Goal: Task Accomplishment & Management: Manage account settings

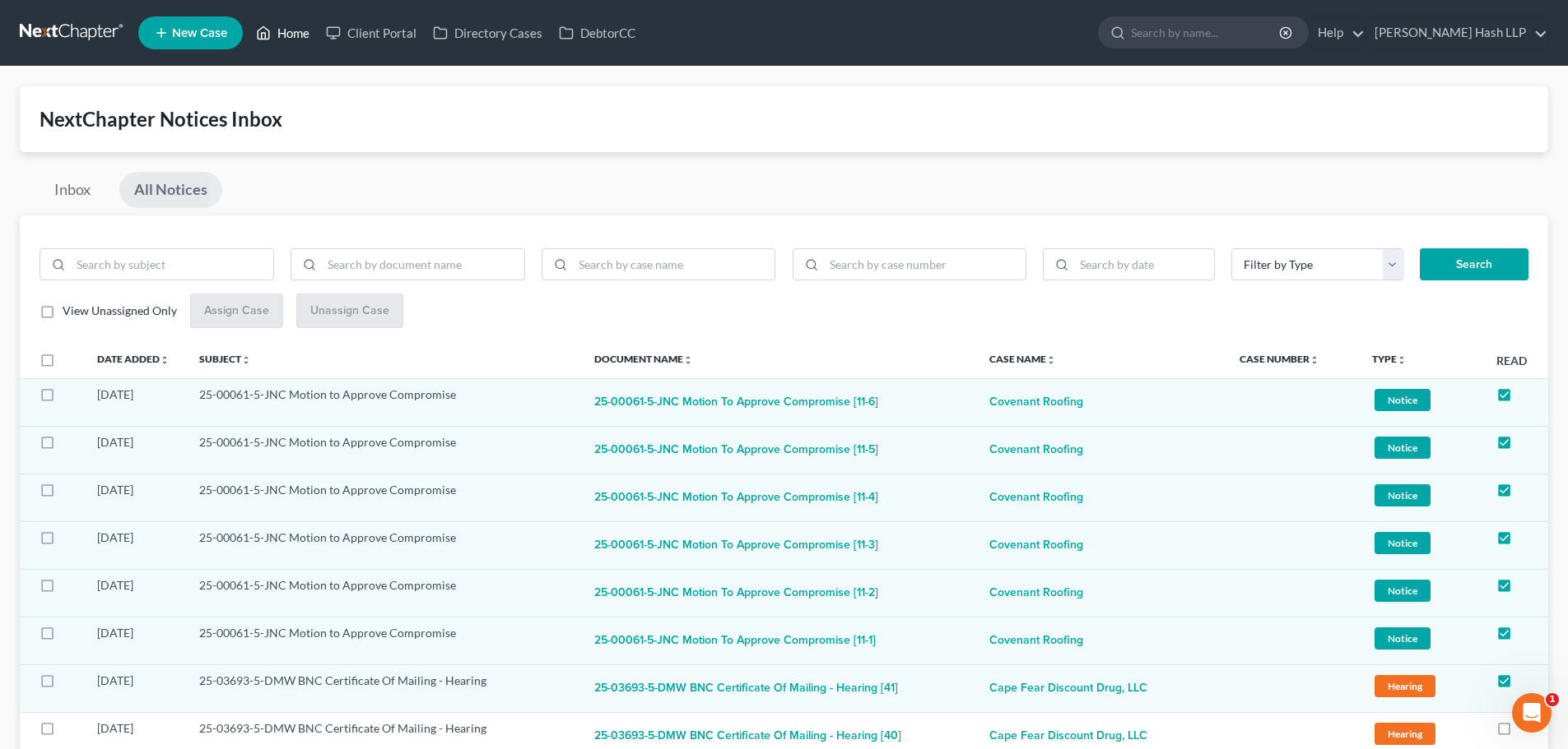
click at [294, 28] on link "Home" at bounding box center [282, 33] width 70 height 29
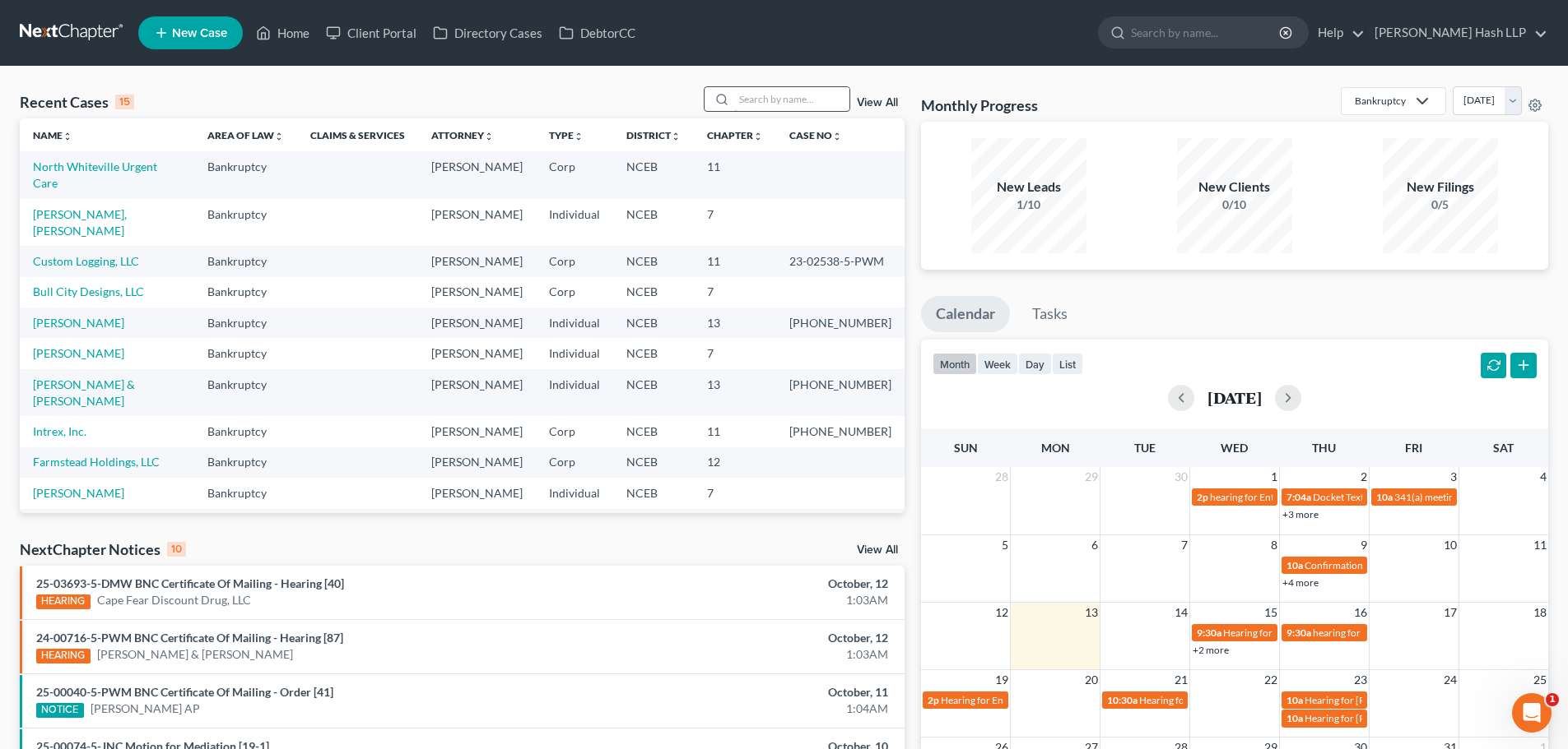
click at [808, 100] on input "search" at bounding box center [791, 99] width 115 height 24
type input "coven"
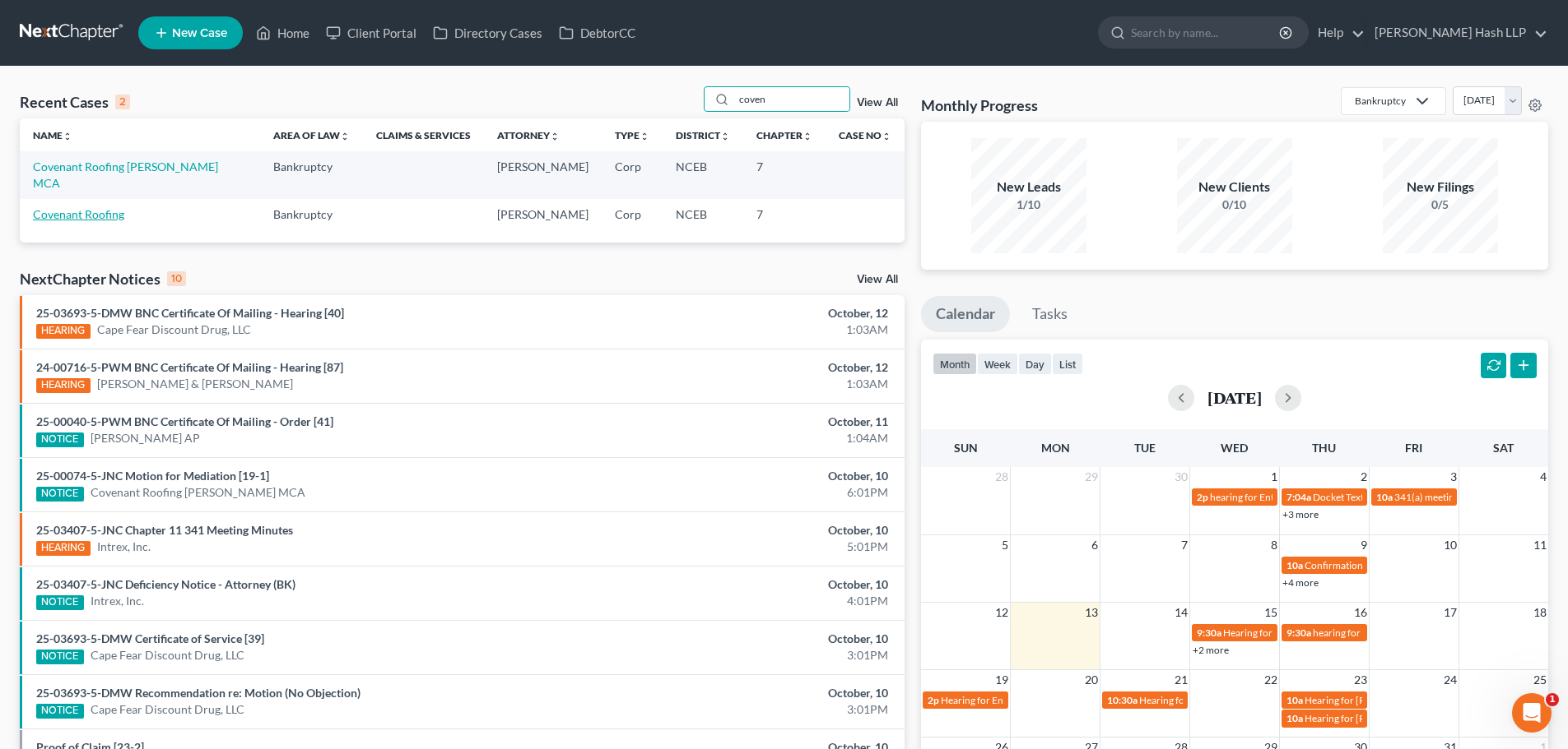
click at [108, 208] on link "Covenant Roofing" at bounding box center [79, 214] width 92 height 14
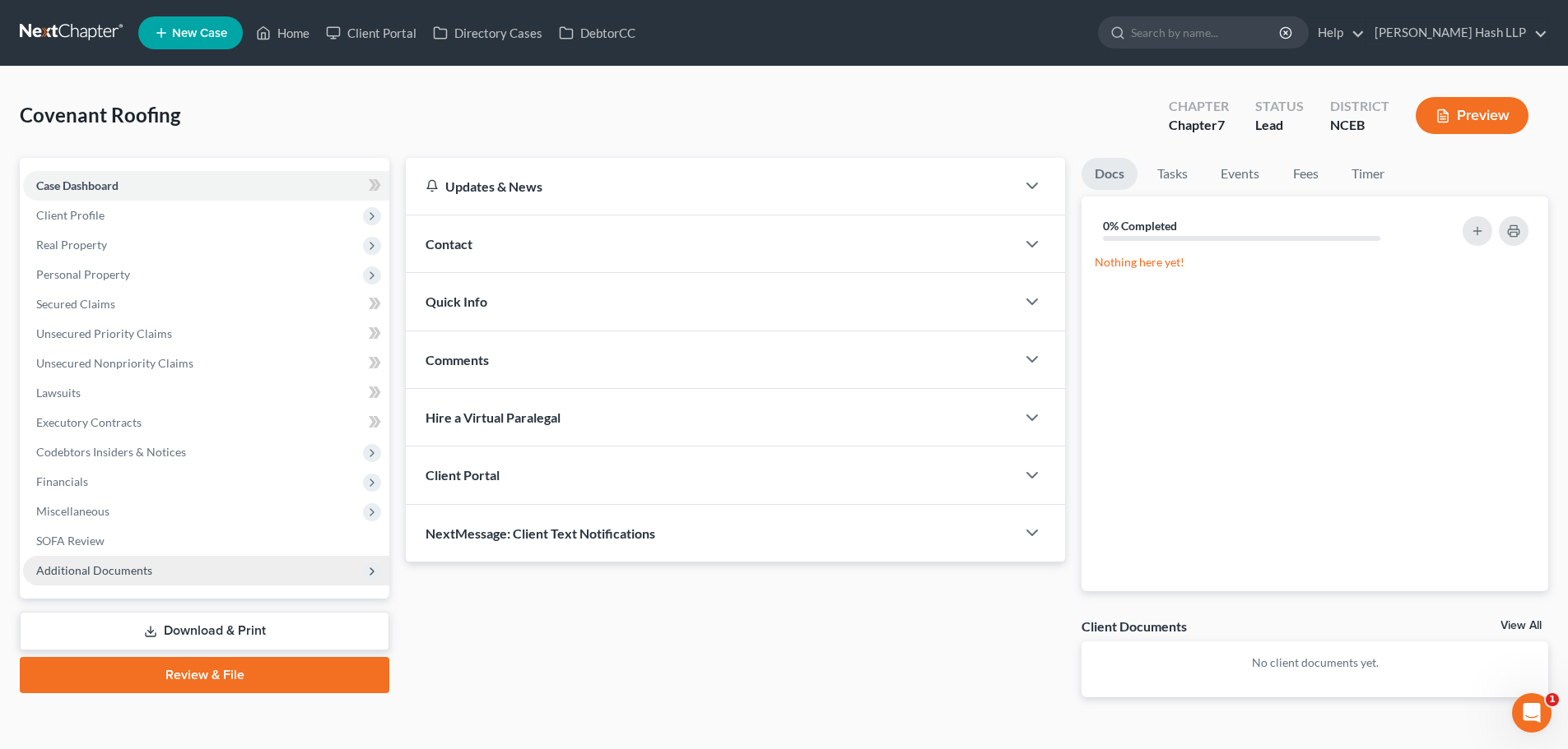
click at [147, 567] on span "Additional Documents" at bounding box center [94, 570] width 116 height 14
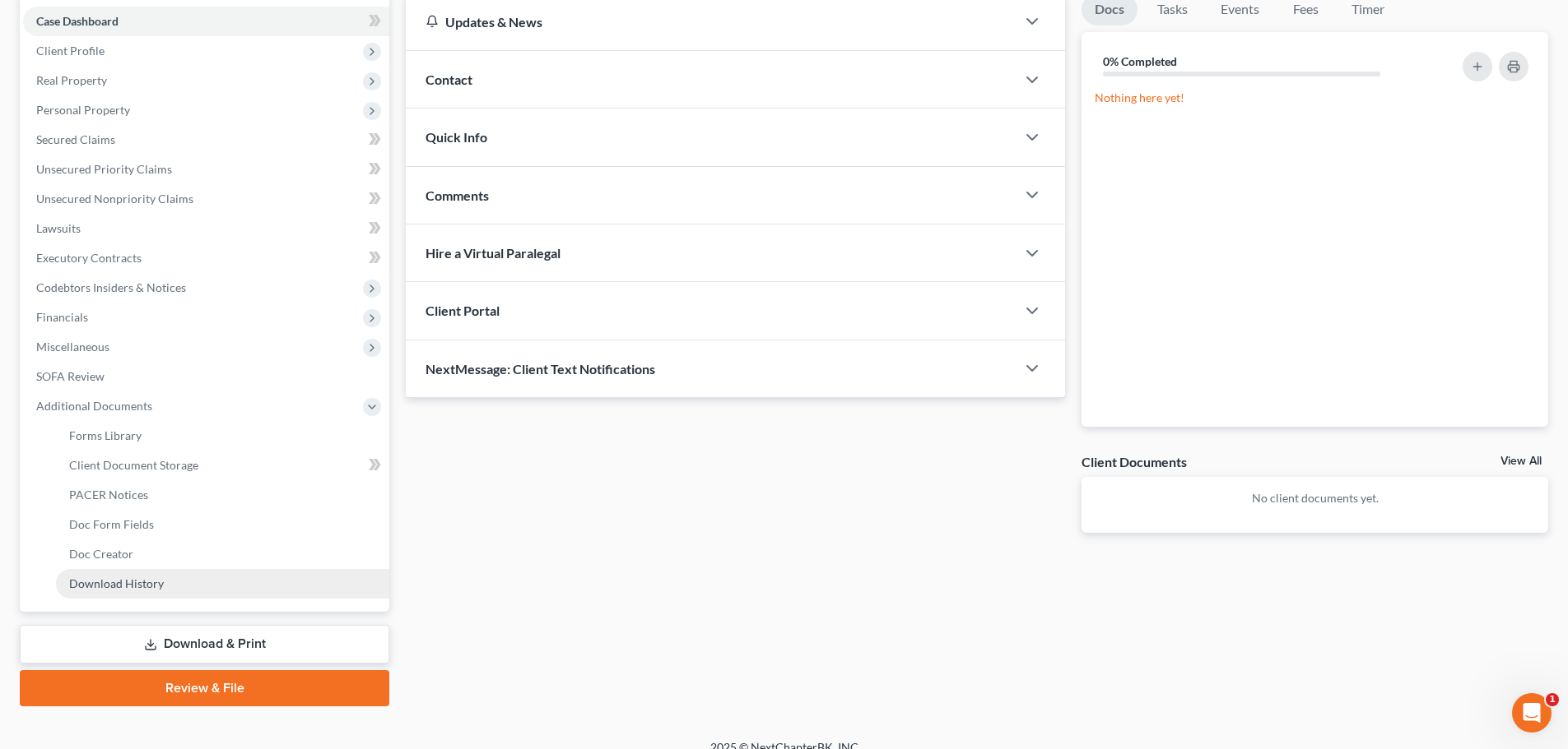
scroll to position [184, 0]
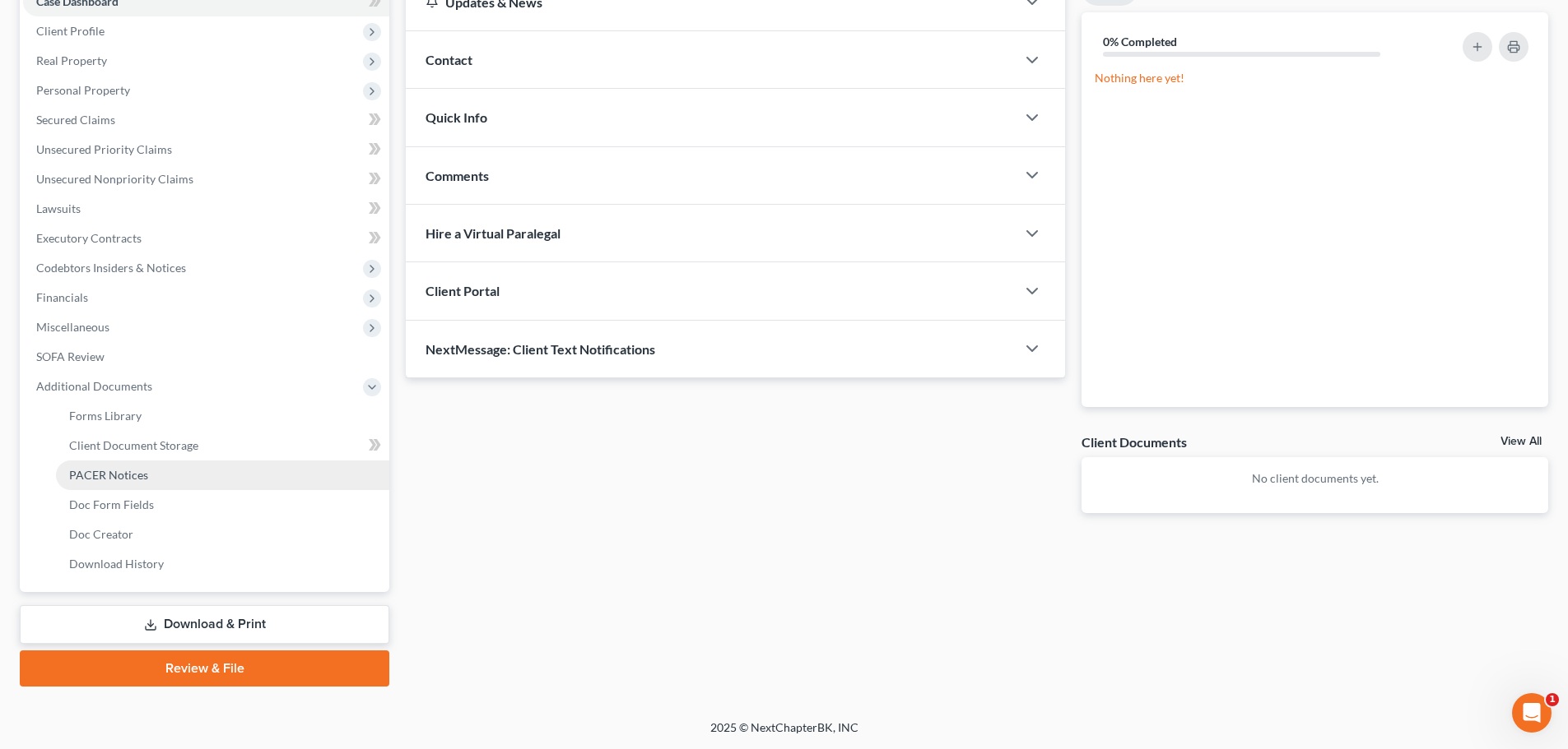
click at [151, 477] on link "PACER Notices" at bounding box center [222, 476] width 333 height 29
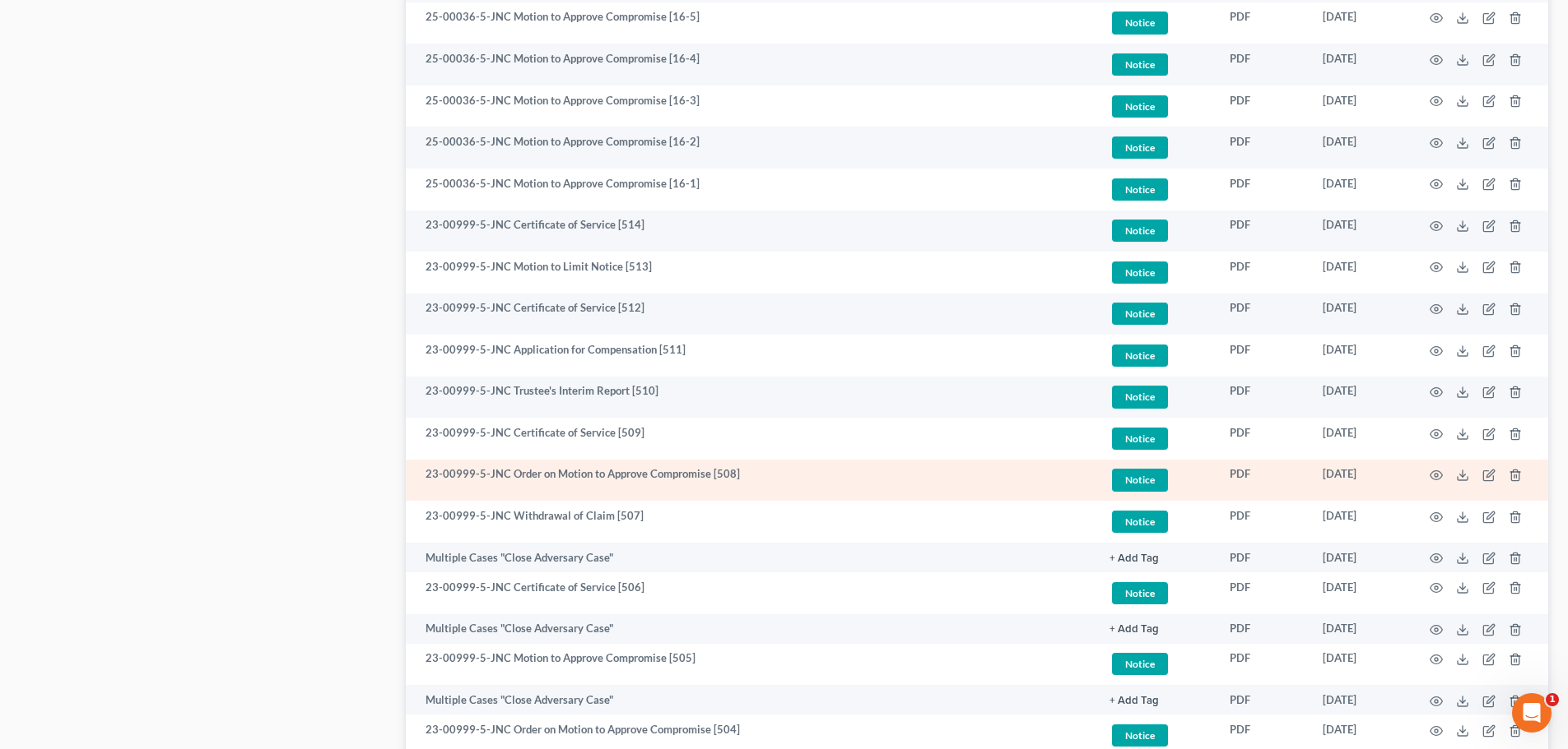
scroll to position [1234, 0]
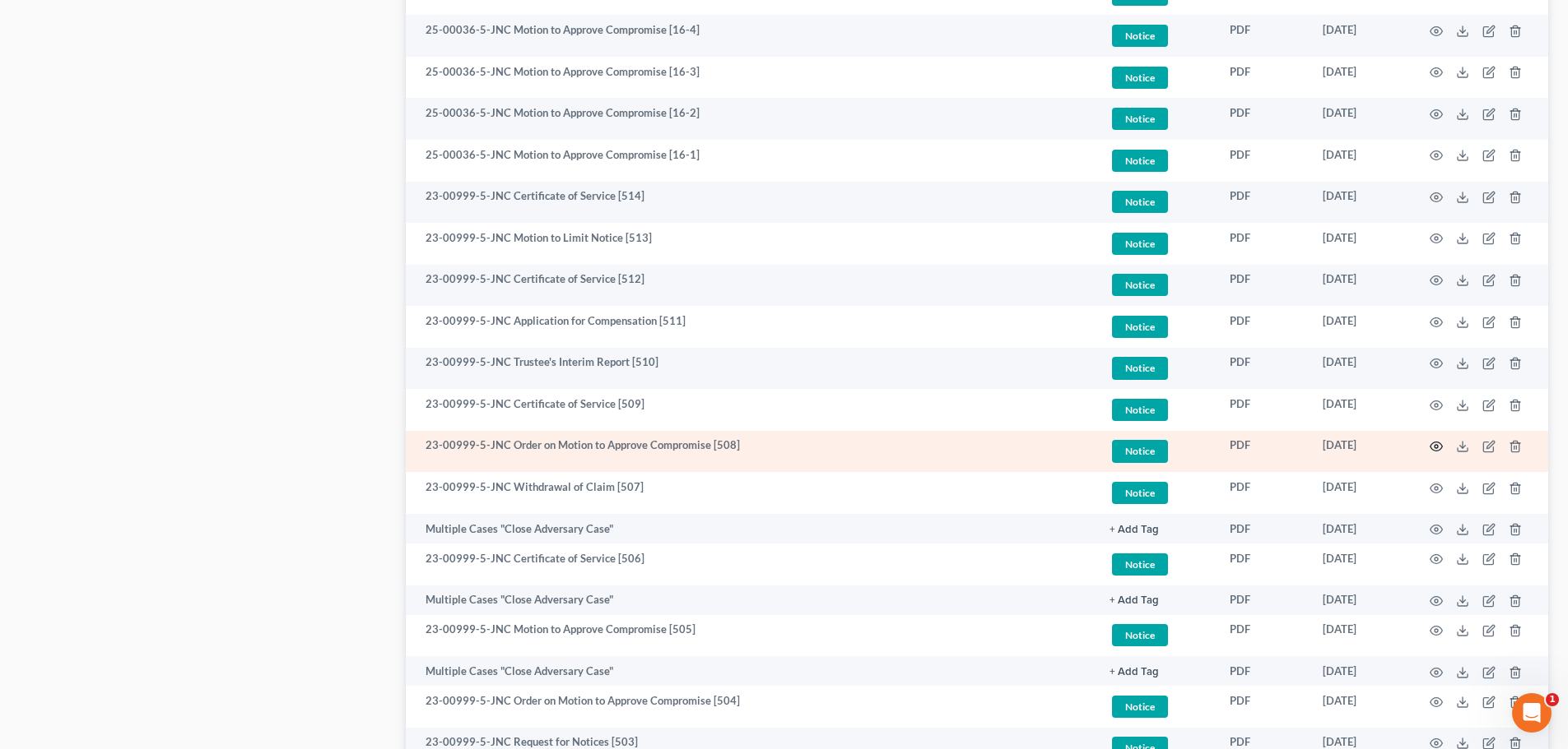
click at [1436, 446] on icon "button" at bounding box center [1436, 446] width 13 height 13
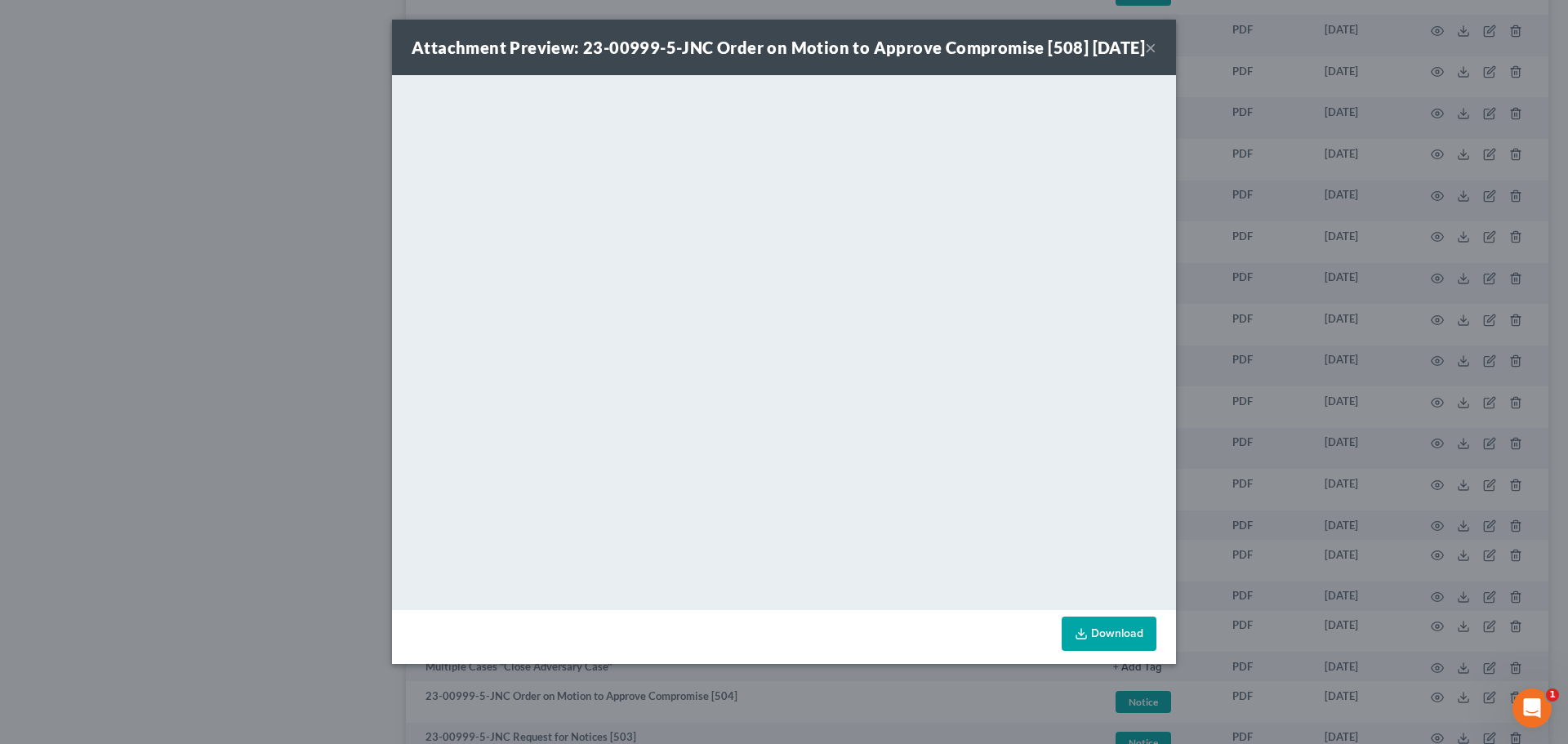
click at [1148, 58] on button "×" at bounding box center [1150, 47] width 11 height 20
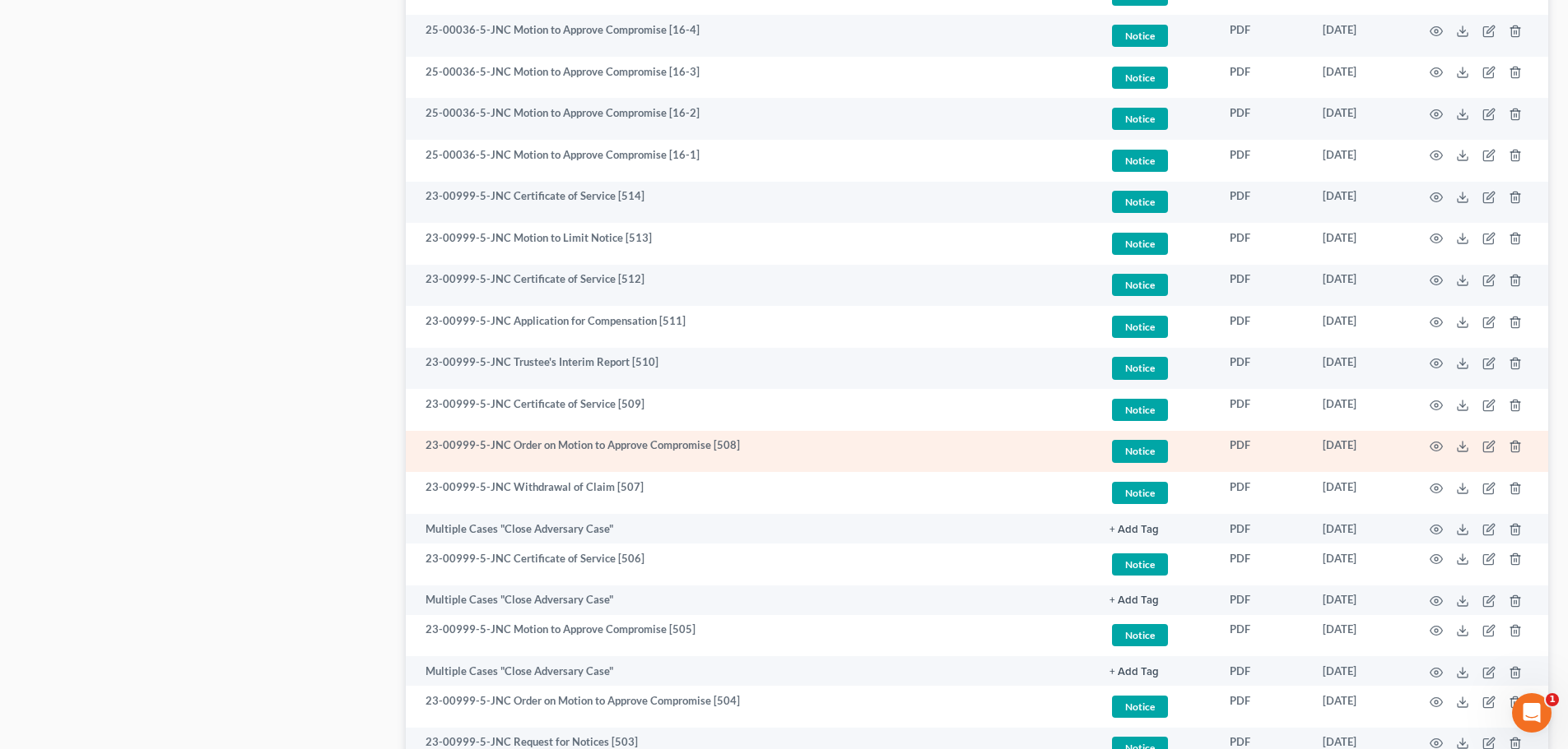
scroll to position [1316, 0]
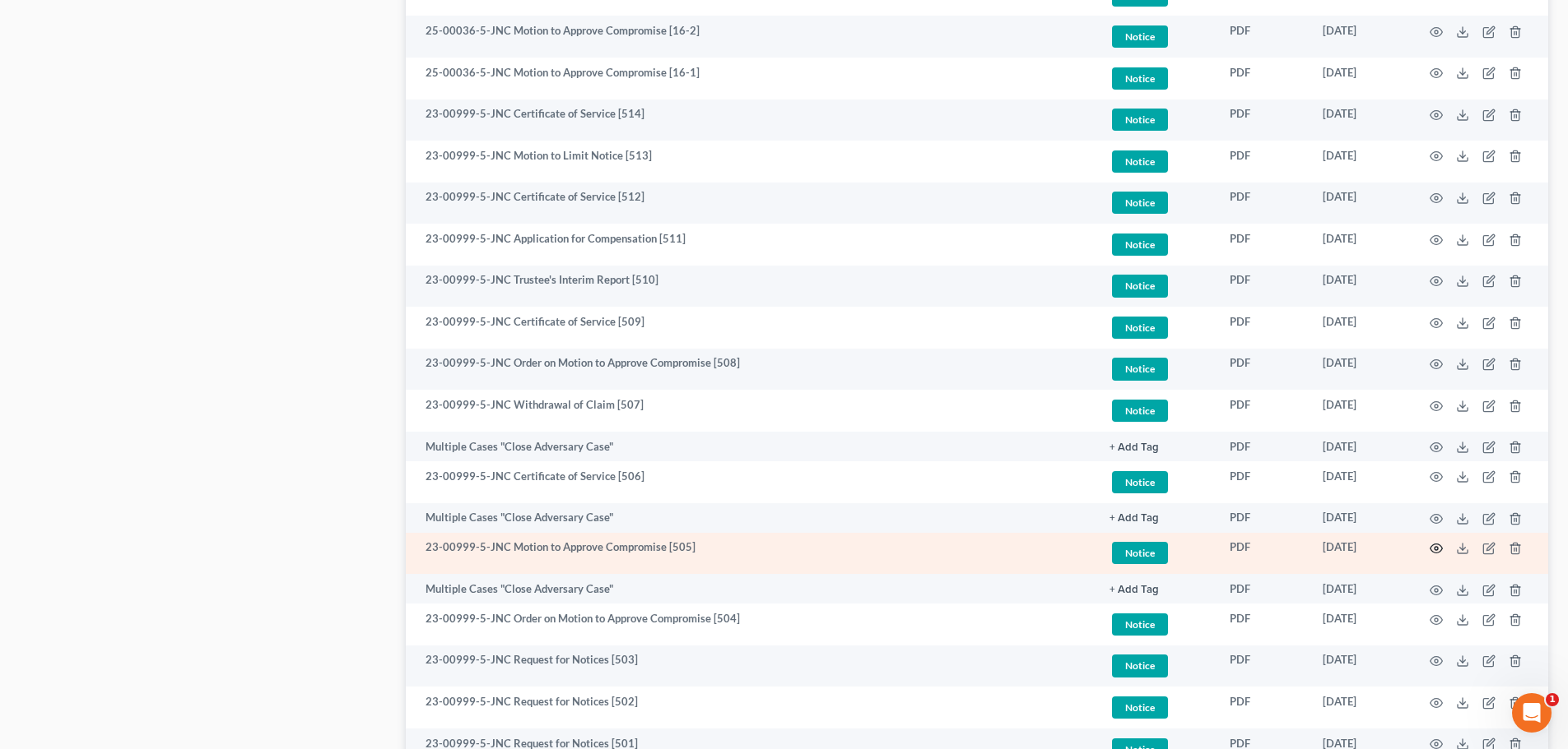
click at [1433, 544] on icon "button" at bounding box center [1436, 548] width 13 height 13
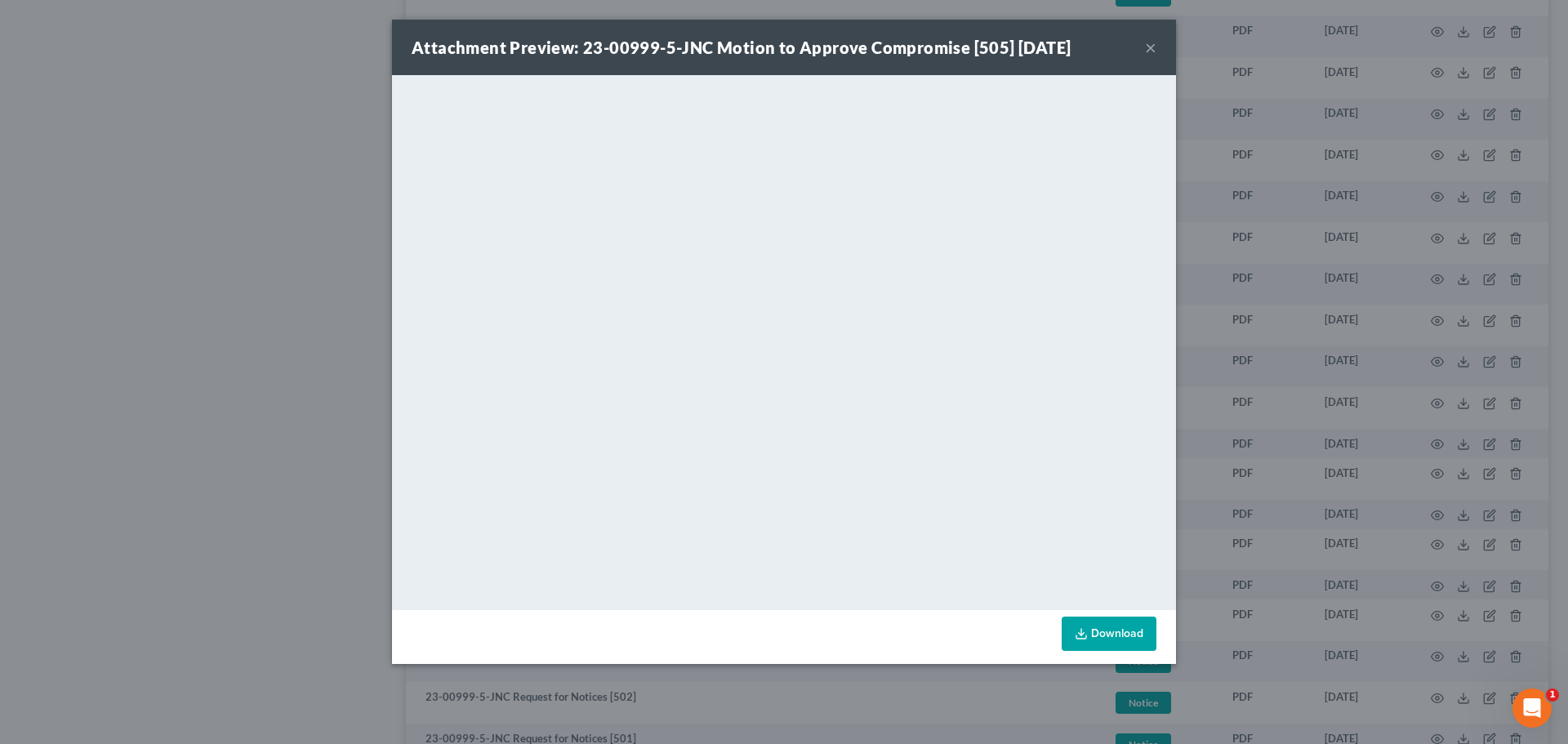
click at [1154, 51] on button "×" at bounding box center [1150, 47] width 11 height 20
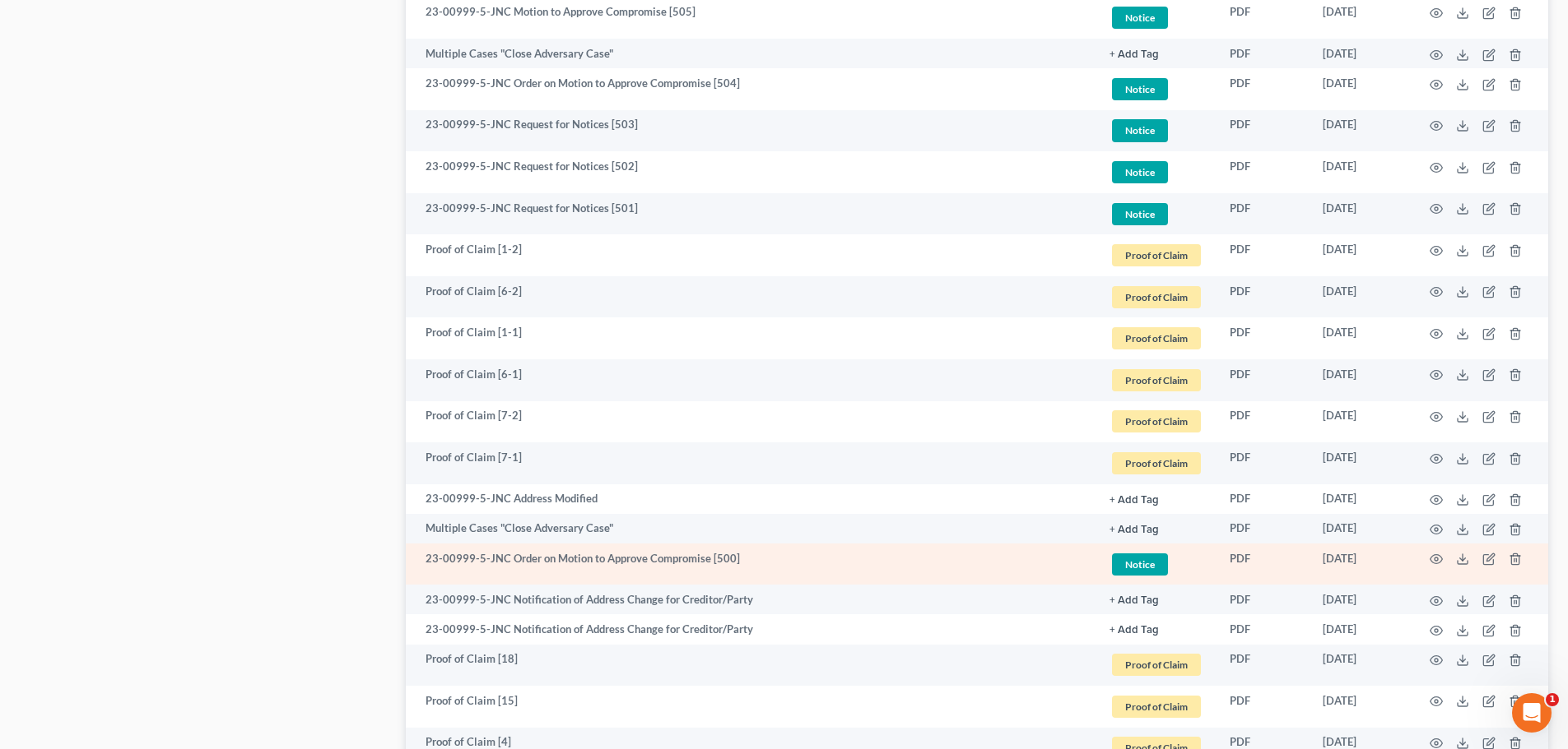
scroll to position [1892, 0]
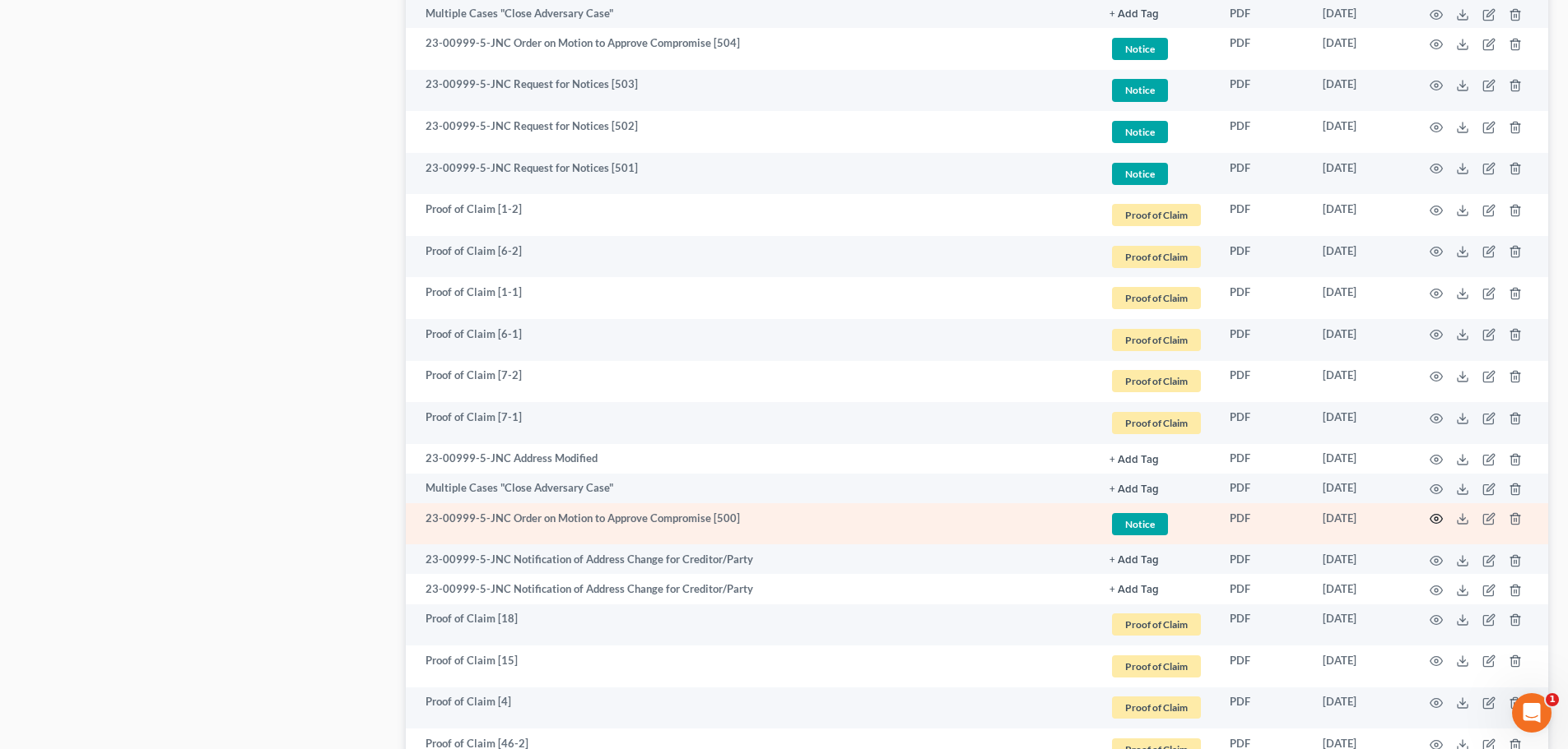
click at [1438, 518] on circle "button" at bounding box center [1436, 519] width 3 height 3
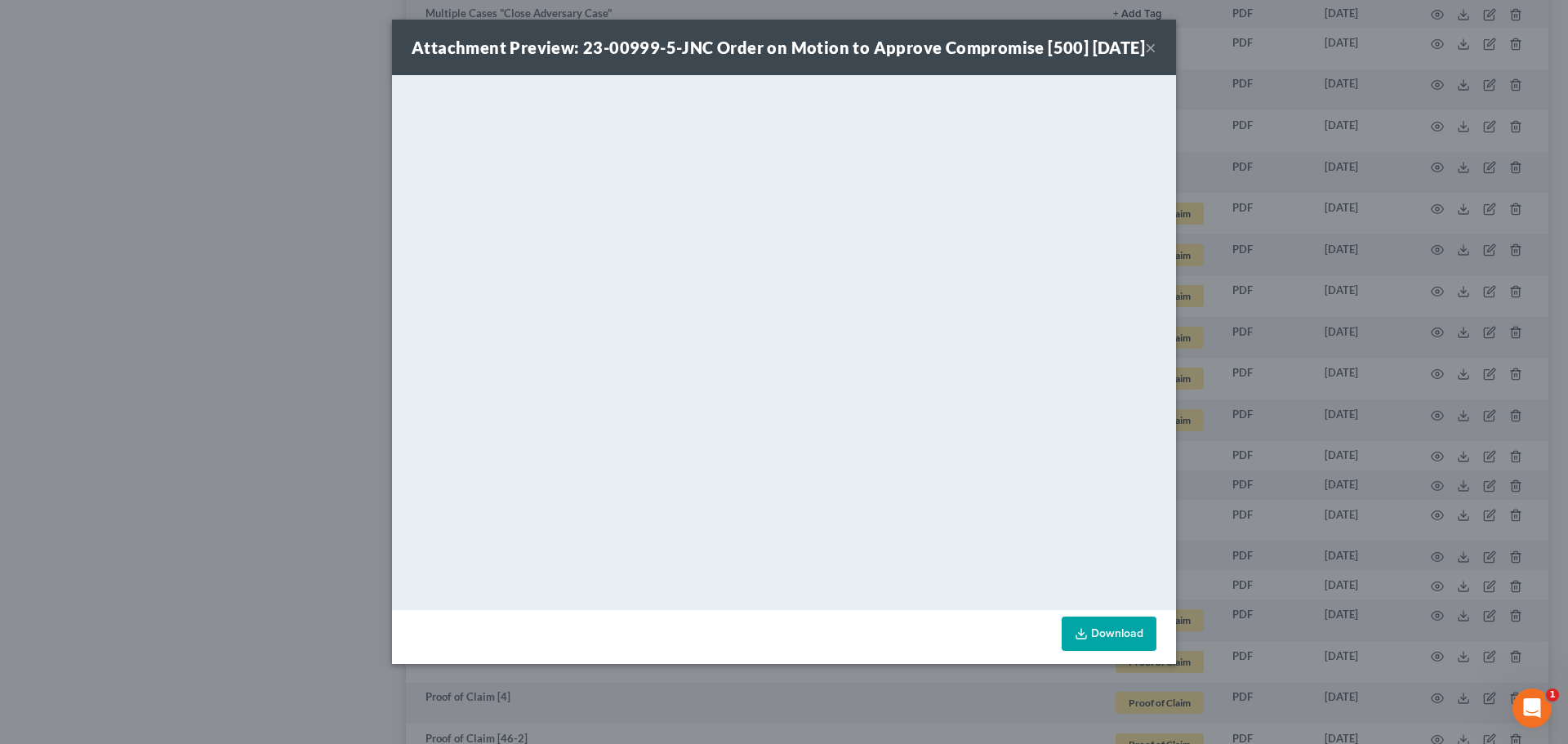
click at [1149, 58] on button "×" at bounding box center [1150, 47] width 11 height 20
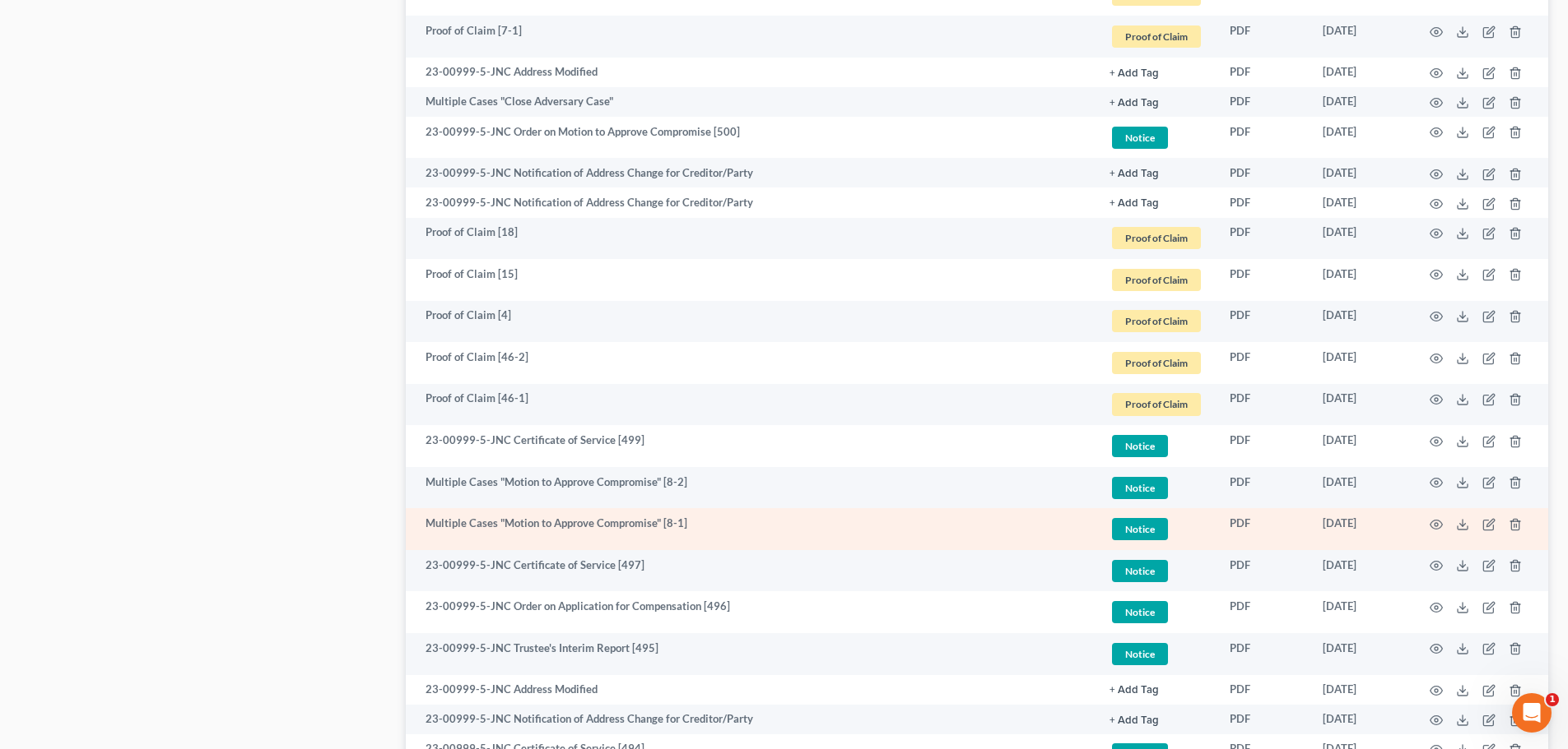
scroll to position [2303, 0]
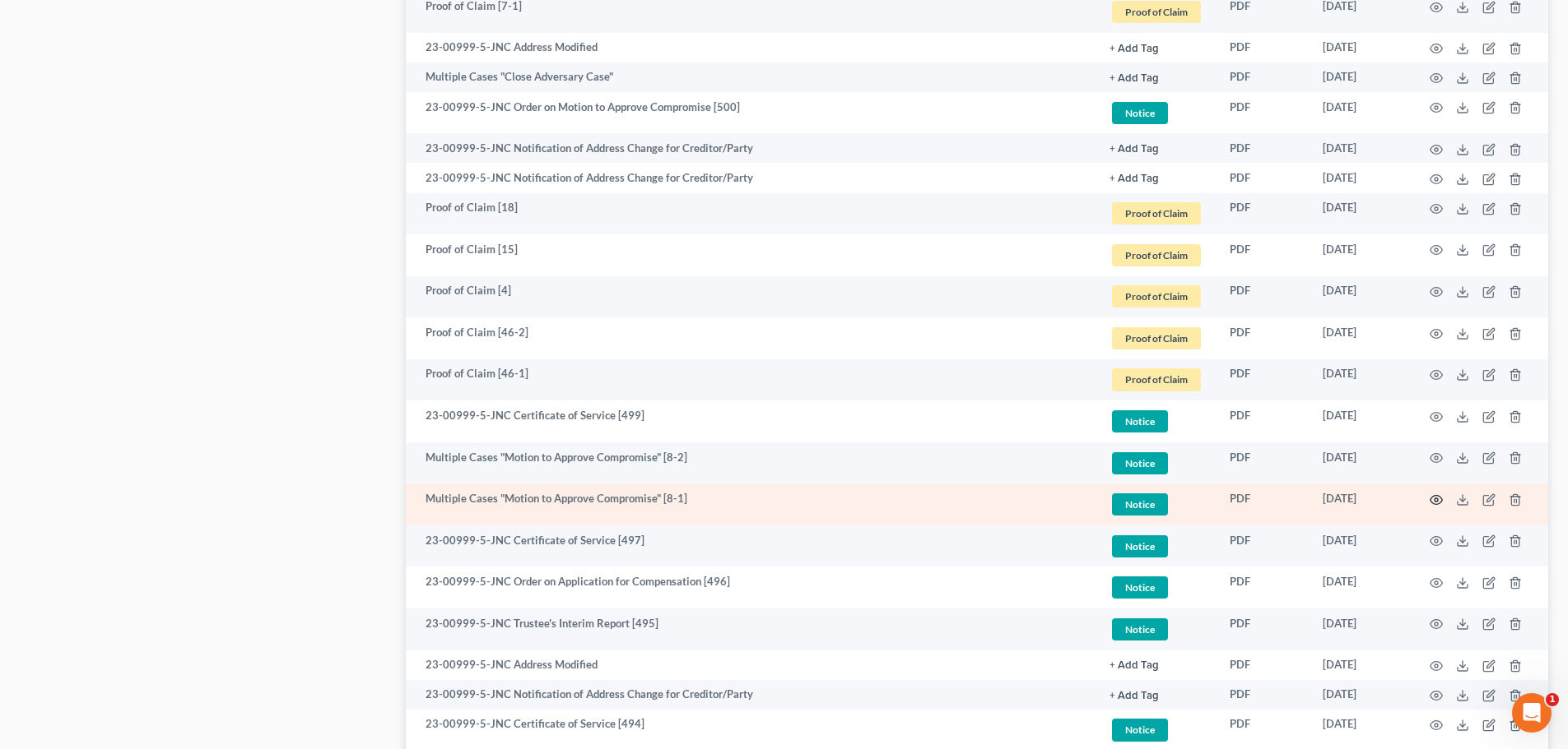
click at [1438, 499] on circle "button" at bounding box center [1436, 500] width 3 height 3
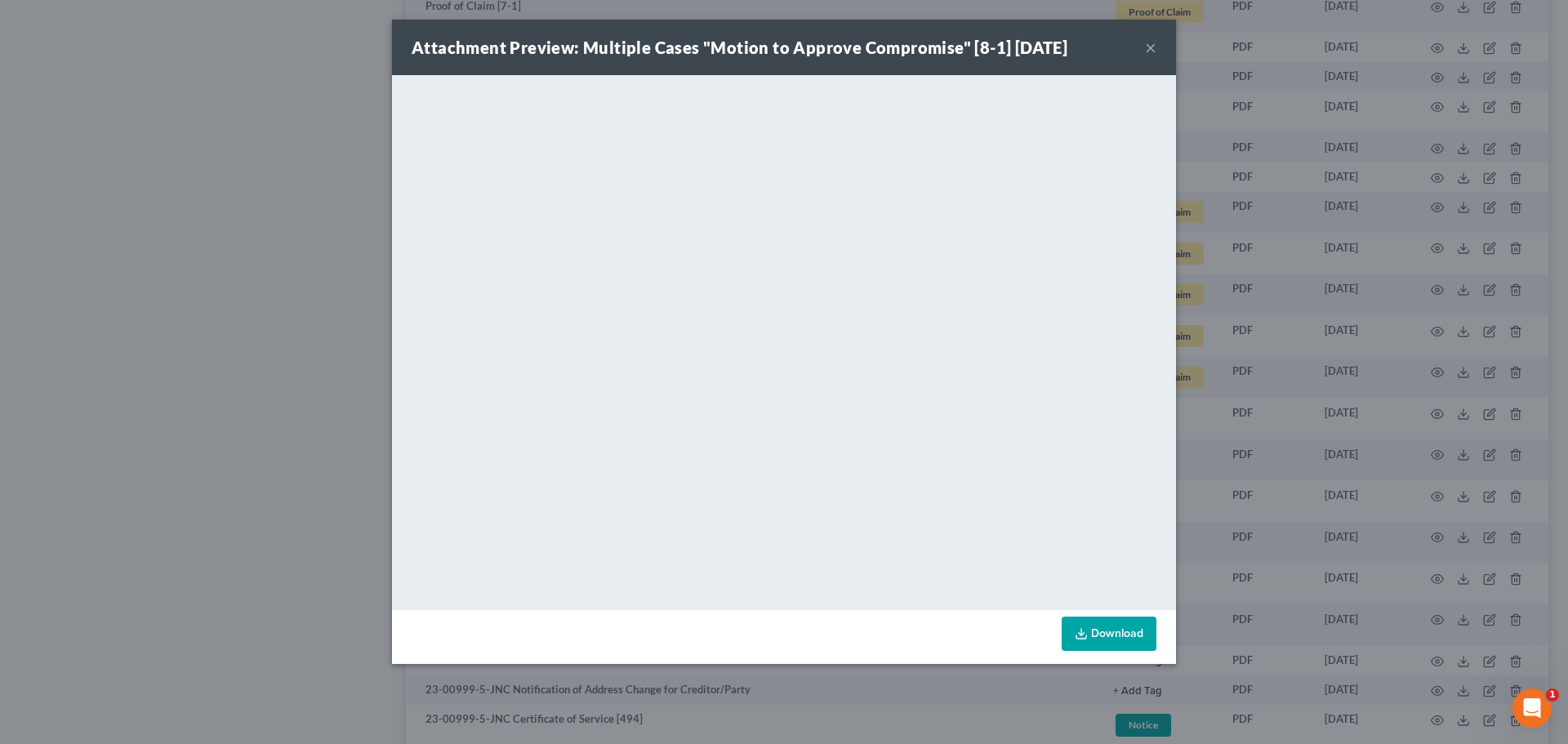
click at [1149, 45] on button "×" at bounding box center [1150, 47] width 11 height 20
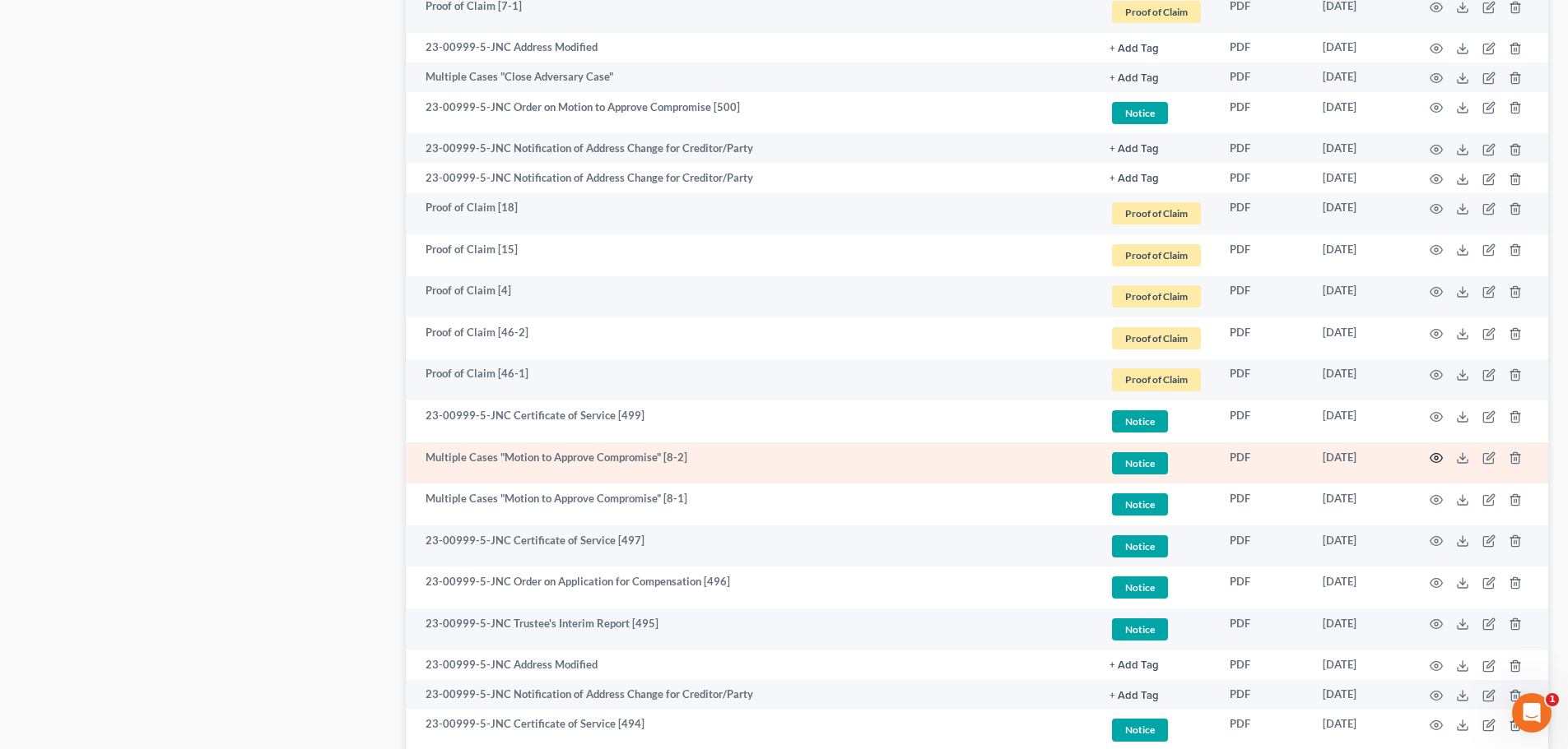
click at [1437, 458] on icon "button" at bounding box center [1436, 458] width 13 height 13
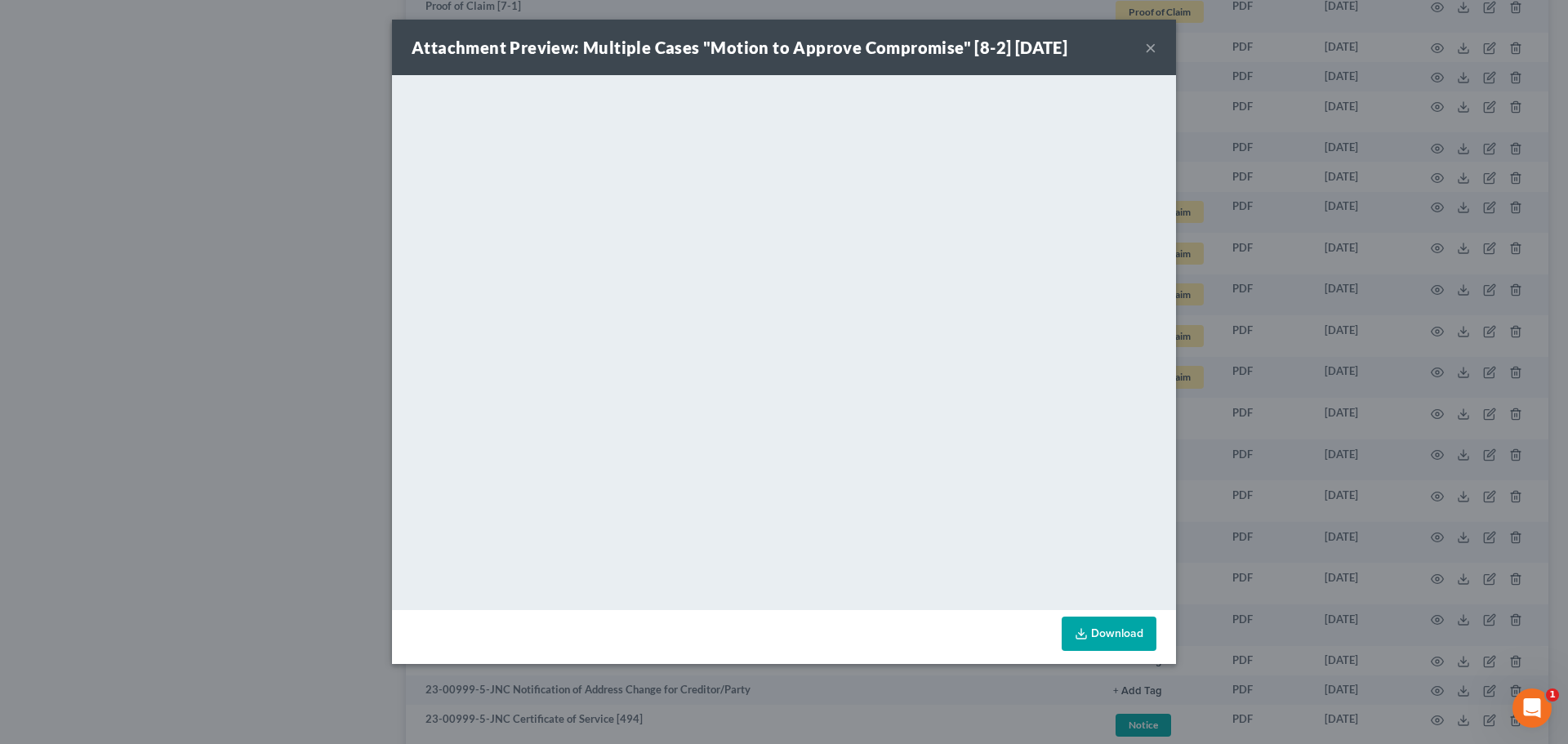
click at [1152, 49] on button "×" at bounding box center [1150, 47] width 11 height 20
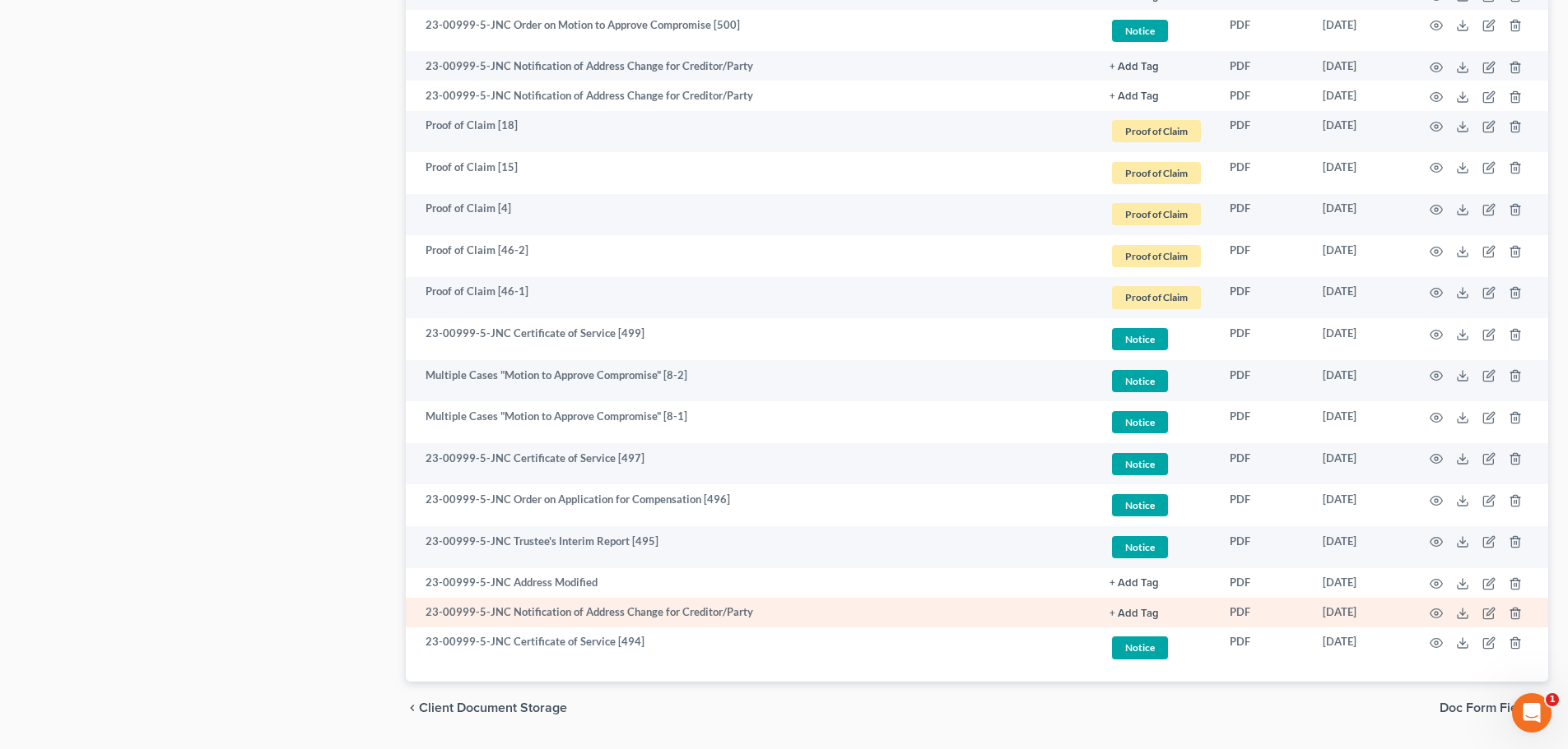
scroll to position [2433, 0]
